Goal: Transaction & Acquisition: Purchase product/service

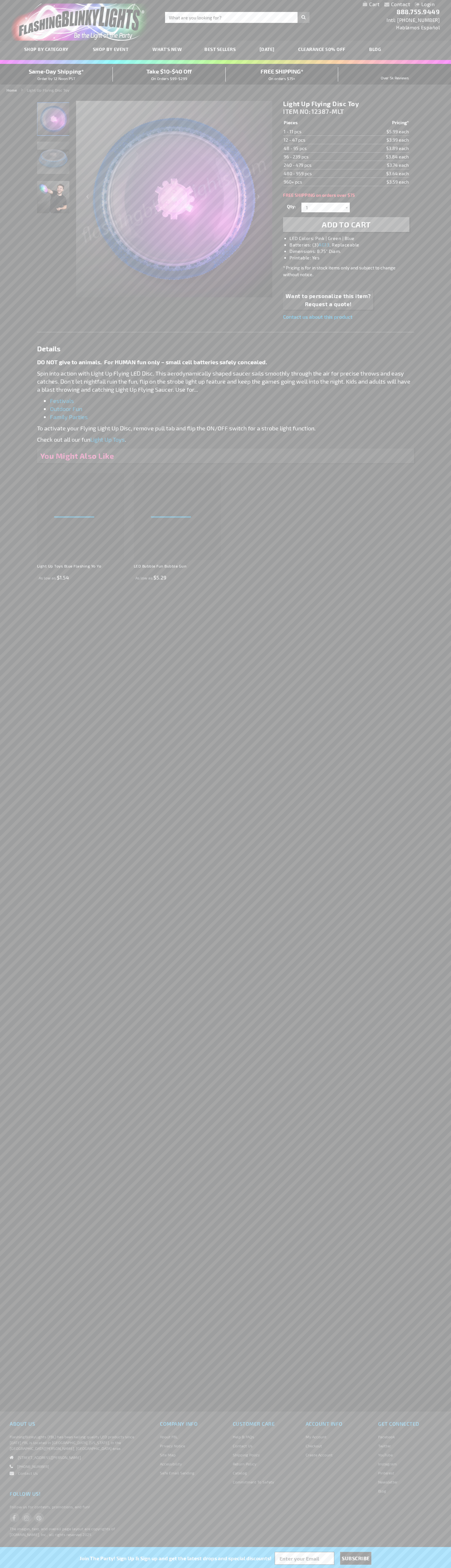
click at [346, 225] on span "Add to Cart" at bounding box center [346, 225] width 49 height 9
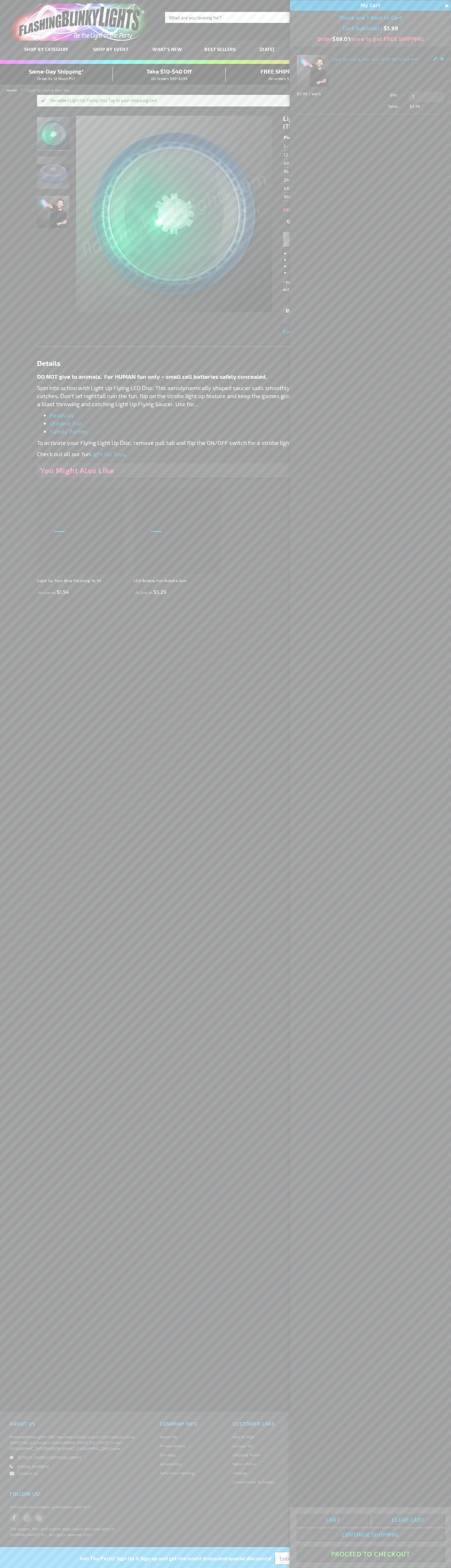
click at [370, 1554] on button "Proceed To Checkout" at bounding box center [370, 1554] width 148 height 14
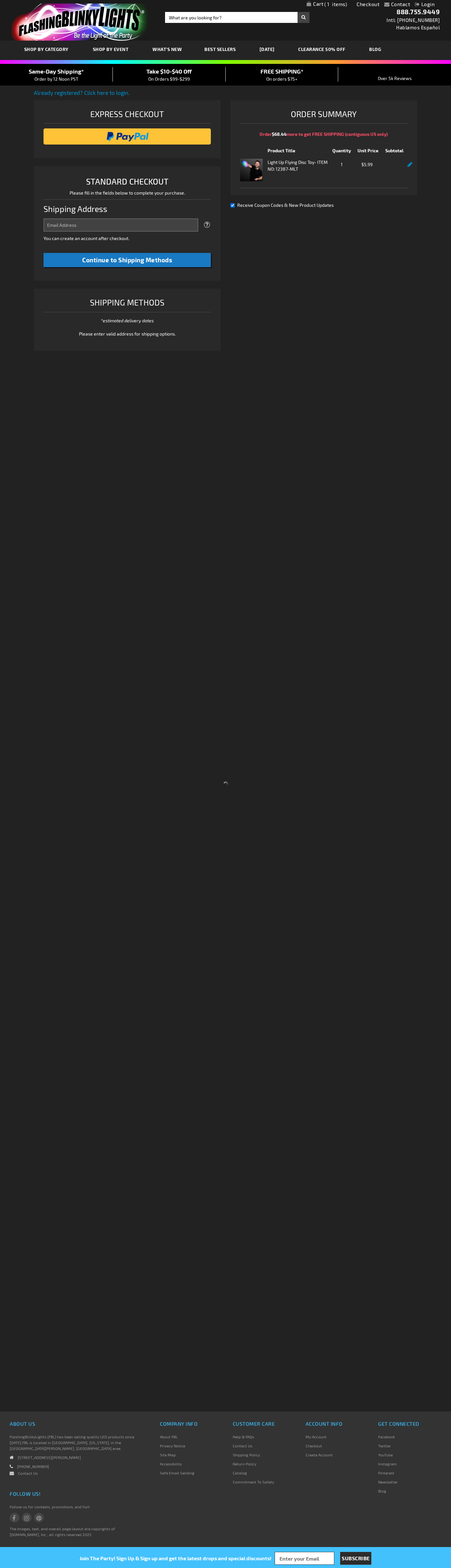
select select "US"
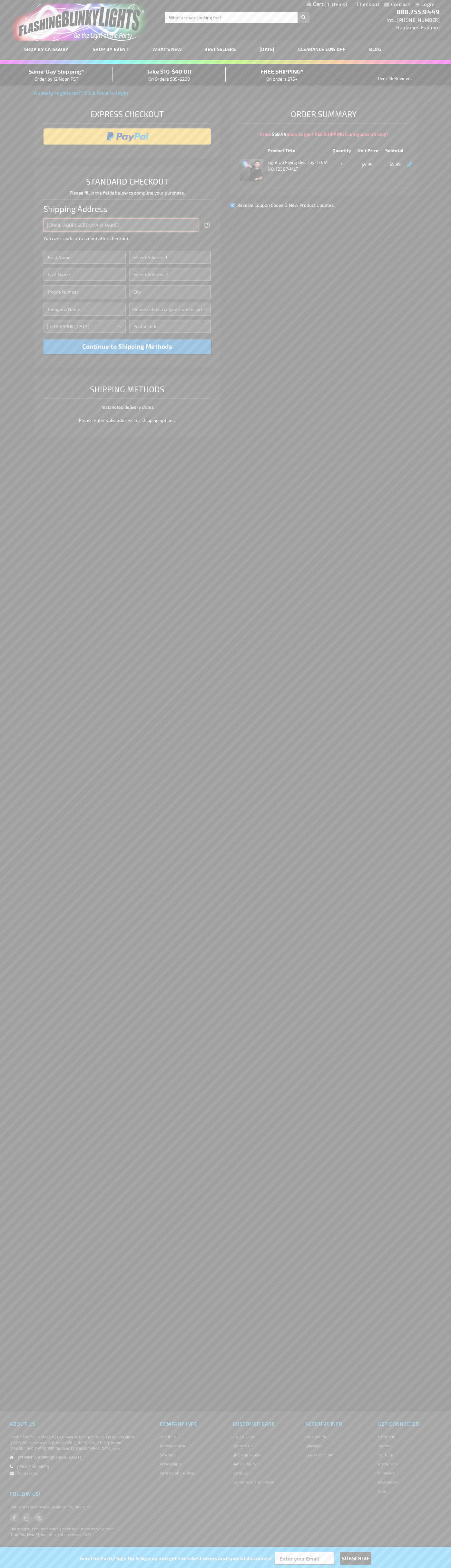
type input "[EMAIL_ADDRESS][DOMAIN_NAME]"
type input "[PERSON_NAME]"
type input "[STREET_ADDRESS][PERSON_NAME]"
type input "First floor"
type input "charlotte"
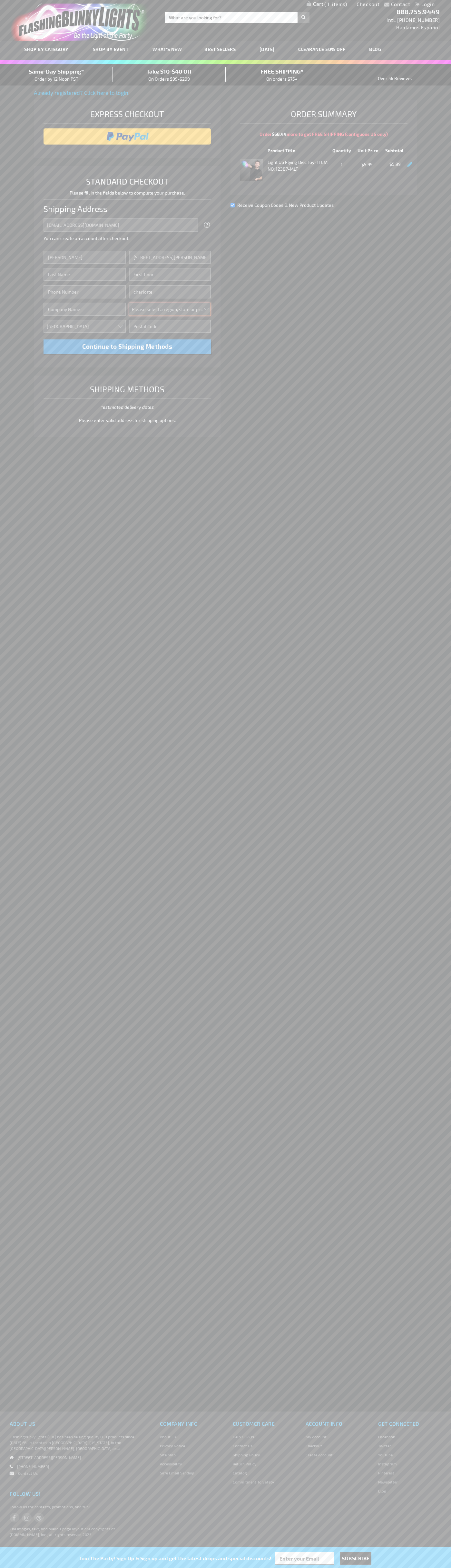
select select "44"
type input "28202"
type input "[PERSON_NAME]"
type input "6502530000"
type input "[PERSON_NAME]"
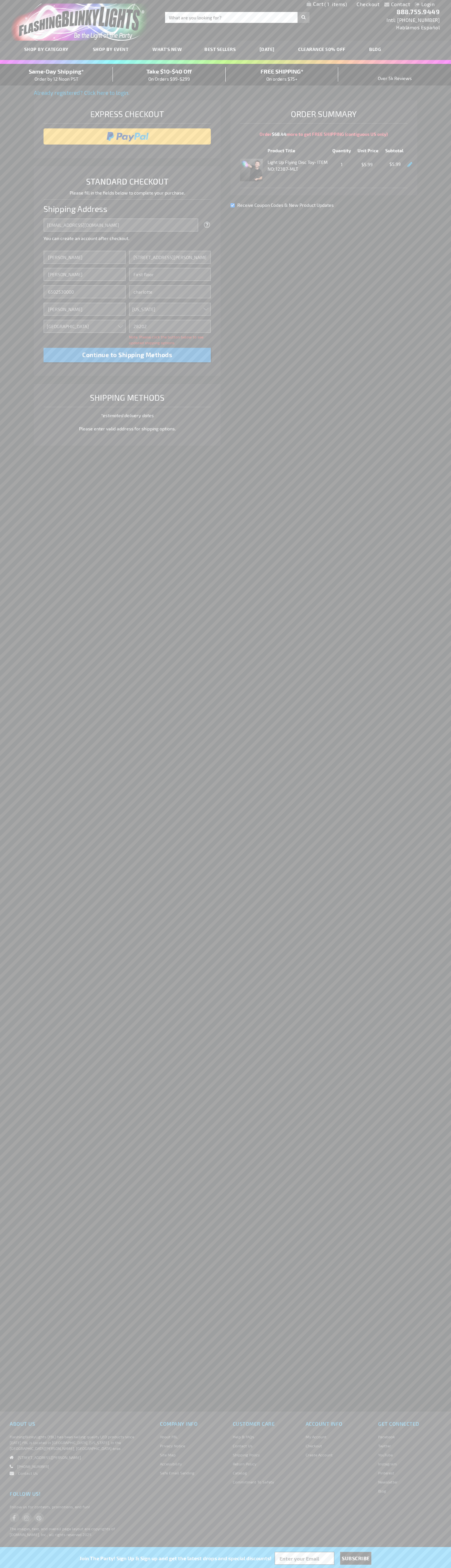
click at [56, 75] on div "Same-Day Shipping* Order by 12 Noon PST" at bounding box center [56, 75] width 113 height 15
click at [127, 136] on input "image" at bounding box center [127, 136] width 161 height 13
